Goal: Information Seeking & Learning: Learn about a topic

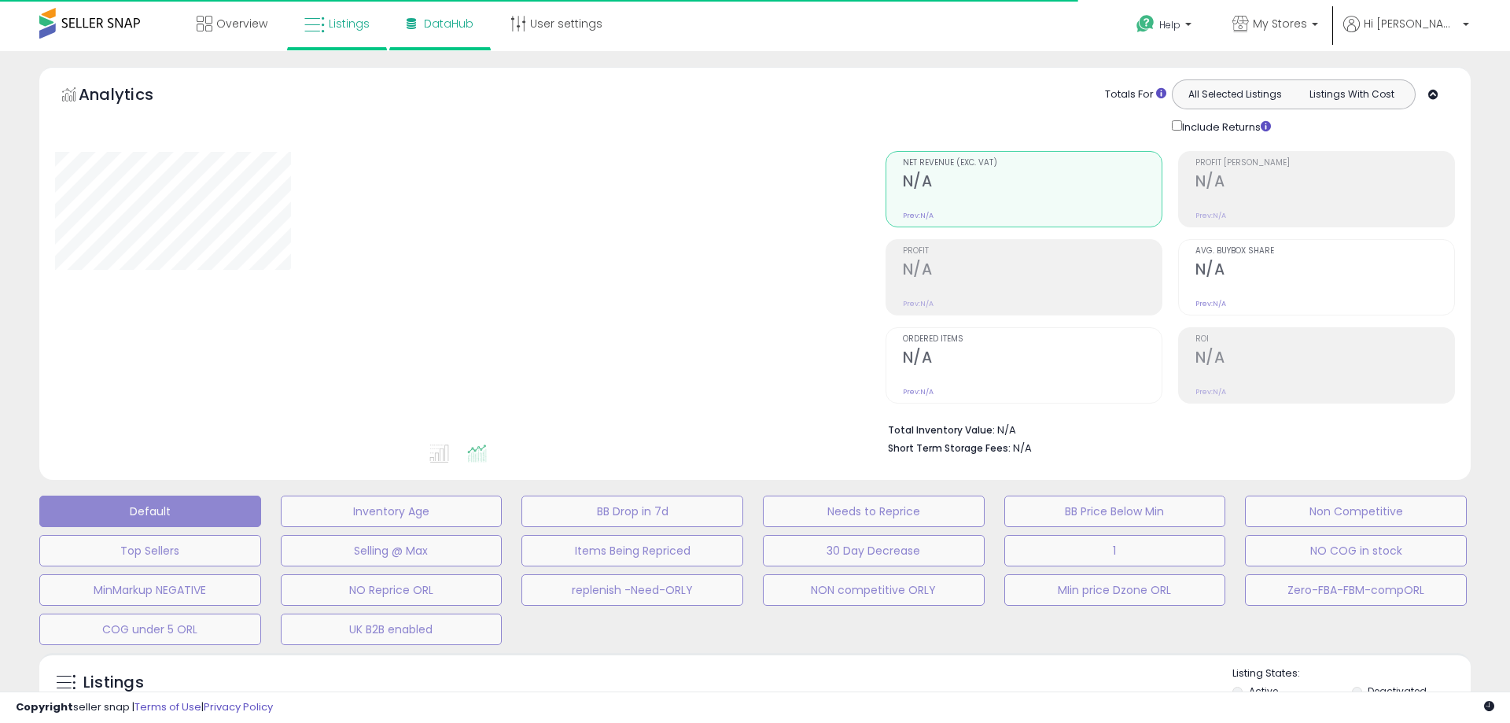
type input "**********"
select select "**"
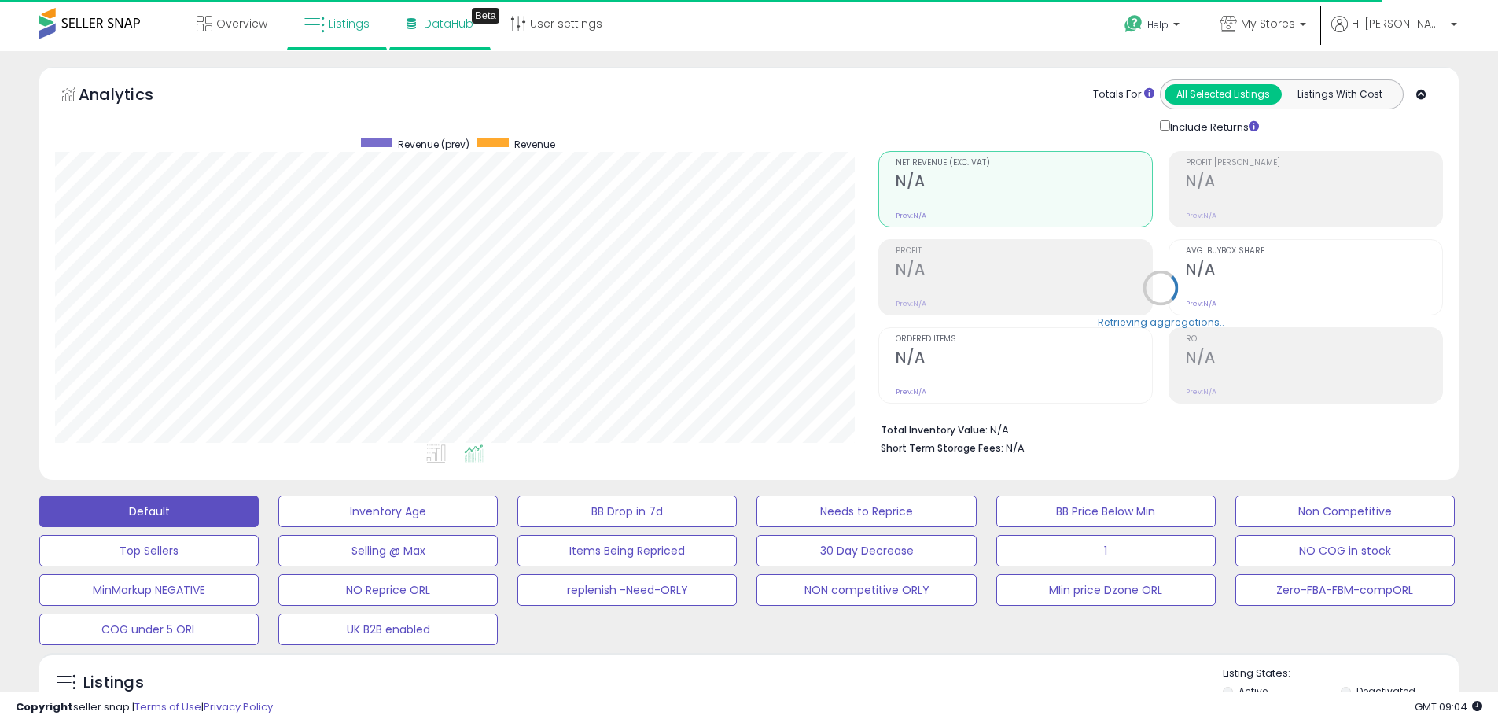
scroll to position [322, 823]
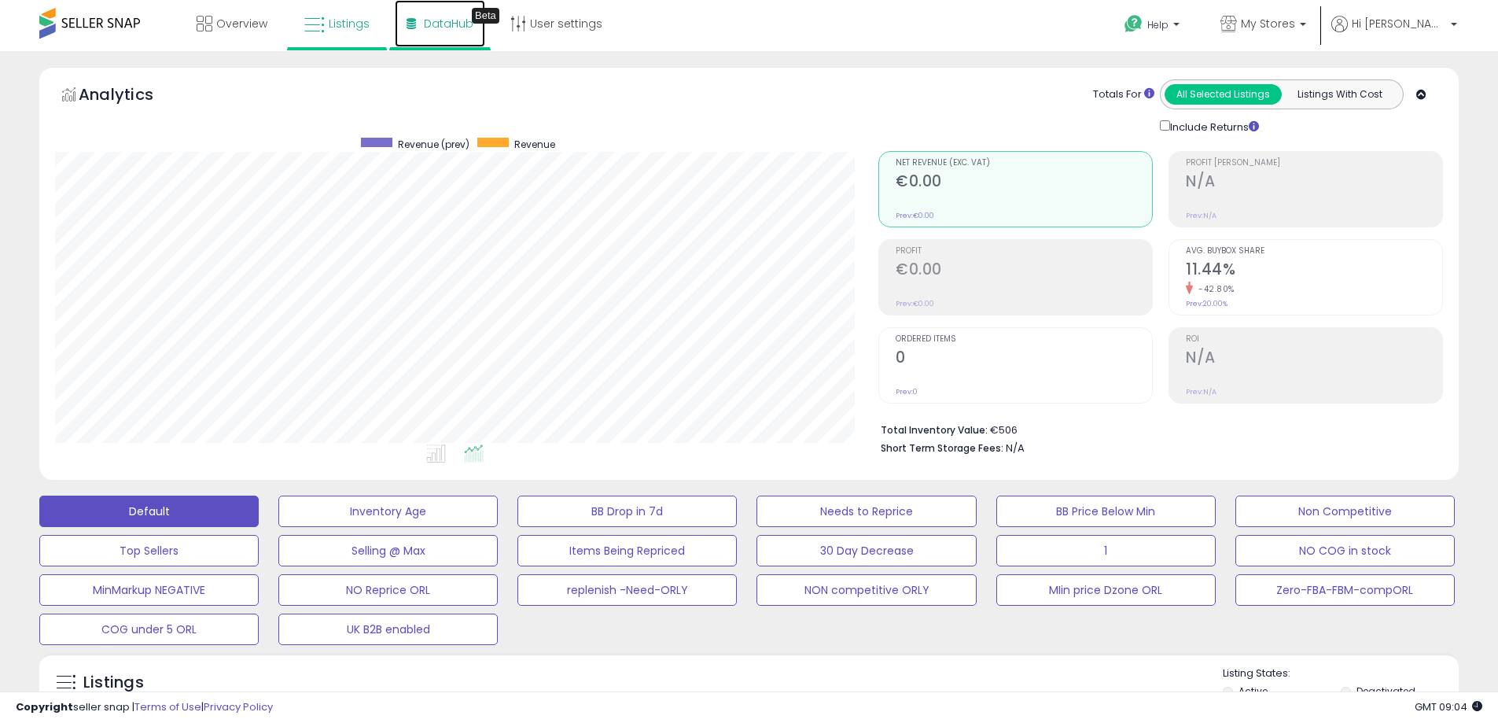
click at [440, 26] on span "DataHub" at bounding box center [449, 24] width 50 height 16
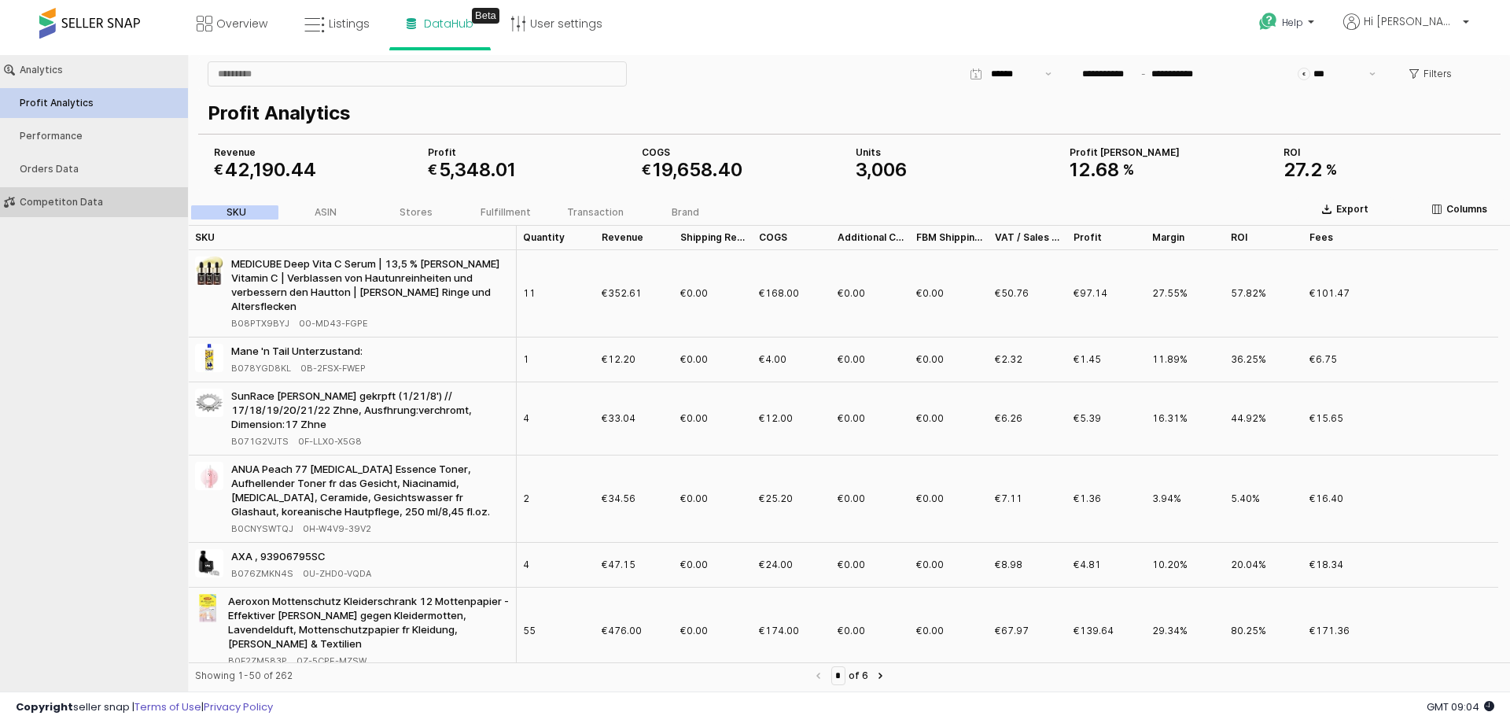
click at [55, 204] on div "Competiton Data" at bounding box center [102, 202] width 164 height 11
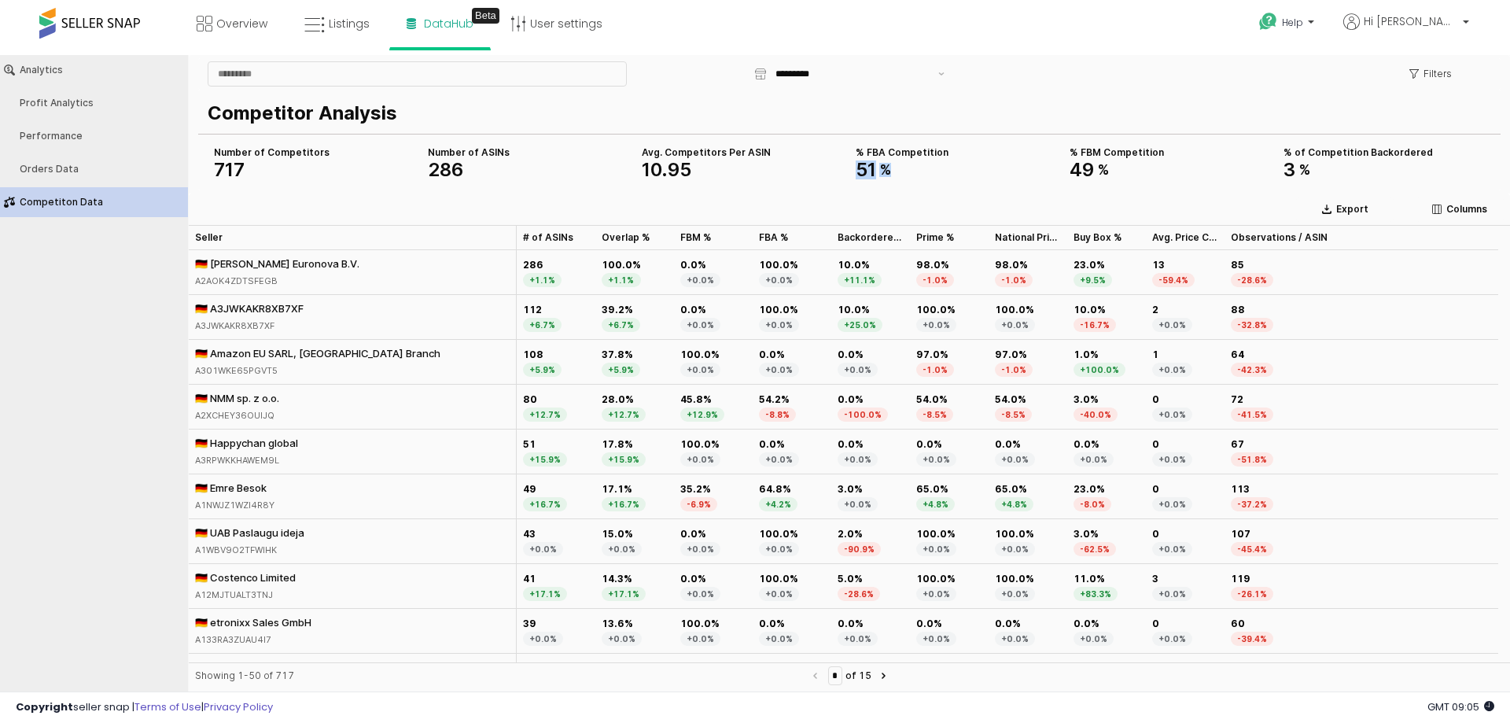
drag, startPoint x: 855, startPoint y: 168, endPoint x: 906, endPoint y: 167, distance: 51.1
click at [906, 167] on div "% FBA Competition 51 %" at bounding box center [956, 162] width 214 height 38
click at [1051, 174] on div "51 %" at bounding box center [956, 169] width 201 height 19
drag, startPoint x: 1075, startPoint y: 173, endPoint x: 1117, endPoint y: 167, distance: 42.8
click at [1117, 167] on div "49 %" at bounding box center [1169, 169] width 201 height 19
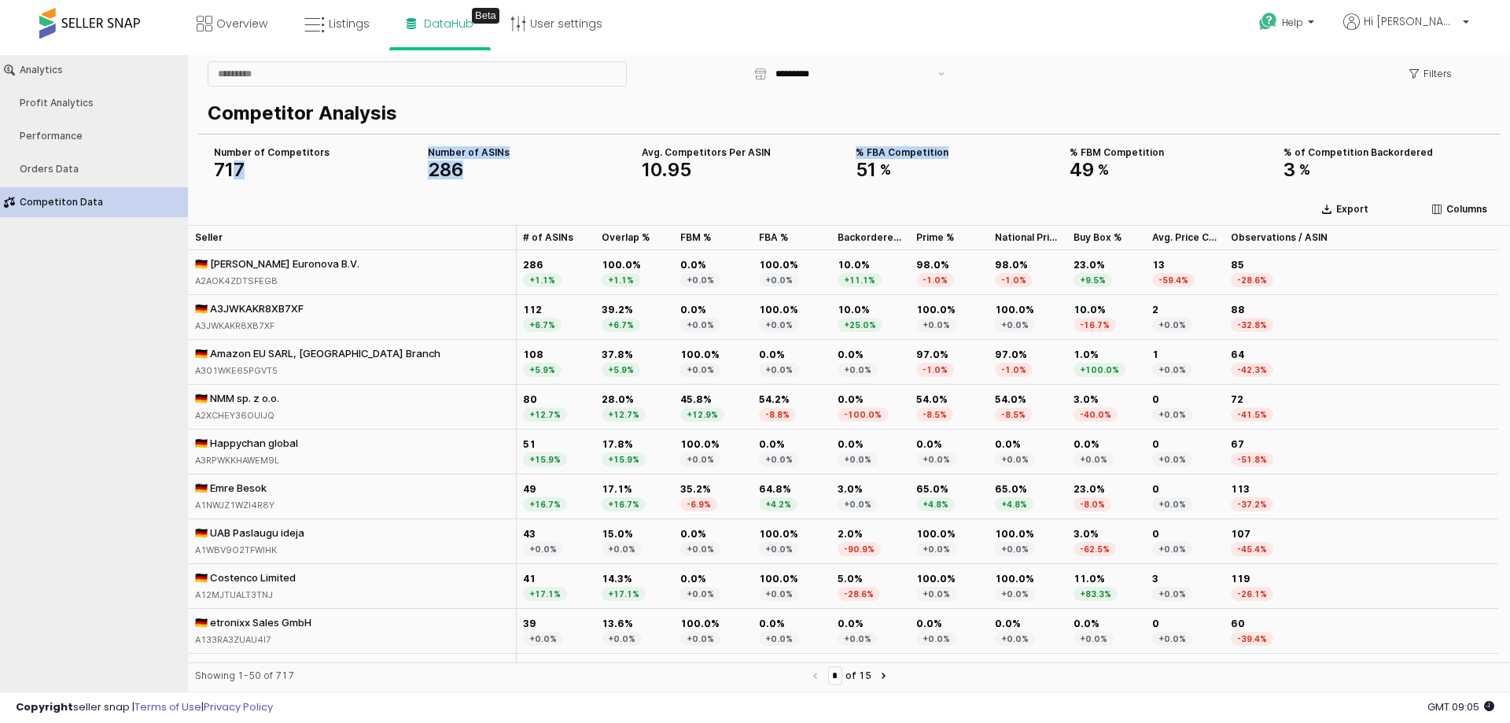
drag, startPoint x: 237, startPoint y: 167, endPoint x: 849, endPoint y: 173, distance: 611.8
click at [849, 173] on div "Number of Competitors 717 Number of ASINs 286 % FBA Competition 51 % % FBM Comp…" at bounding box center [849, 162] width 1283 height 38
click at [601, 172] on div "286" at bounding box center [528, 169] width 201 height 19
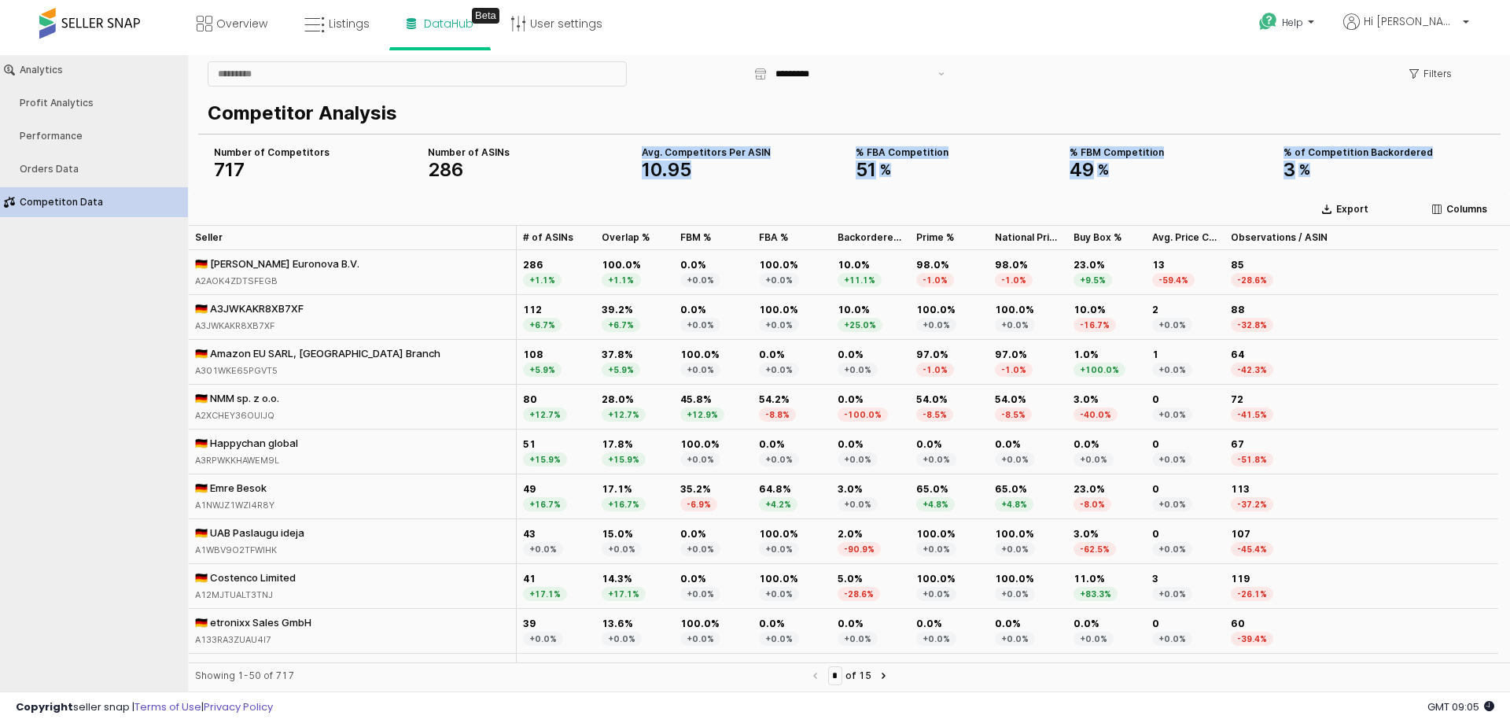
drag, startPoint x: 704, startPoint y: 173, endPoint x: 628, endPoint y: 176, distance: 76.3
click at [628, 176] on div "Number of Competitors 717 Number of ASINs 286 % FBA Competition 51 % % FBM Comp…" at bounding box center [849, 162] width 1283 height 38
